Goal: Task Accomplishment & Management: Manage account settings

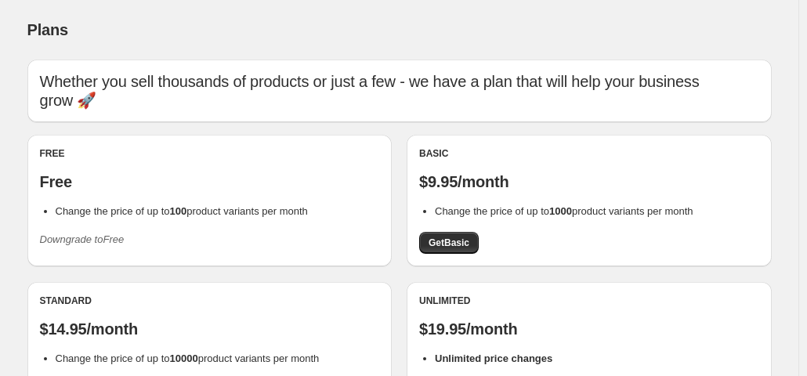
click at [99, 240] on icon "Downgrade to Free" at bounding box center [82, 239] width 85 height 12
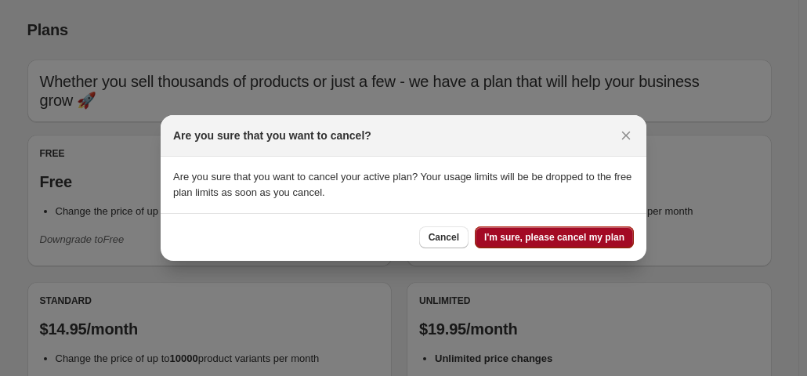
click at [500, 237] on span "I'm sure, please cancel my plan" at bounding box center [554, 237] width 140 height 13
